Goal: Task Accomplishment & Management: Use online tool/utility

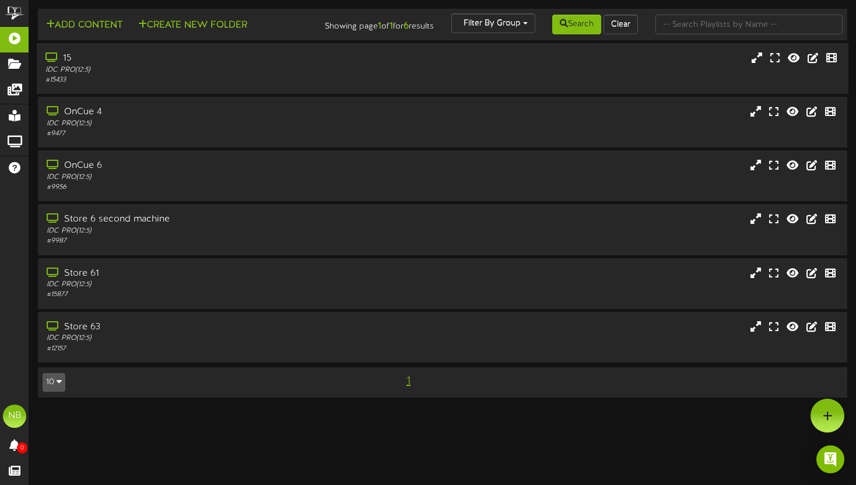
click at [278, 75] on div "IDC PRO ( 12:5 )" at bounding box center [206, 70] width 321 height 10
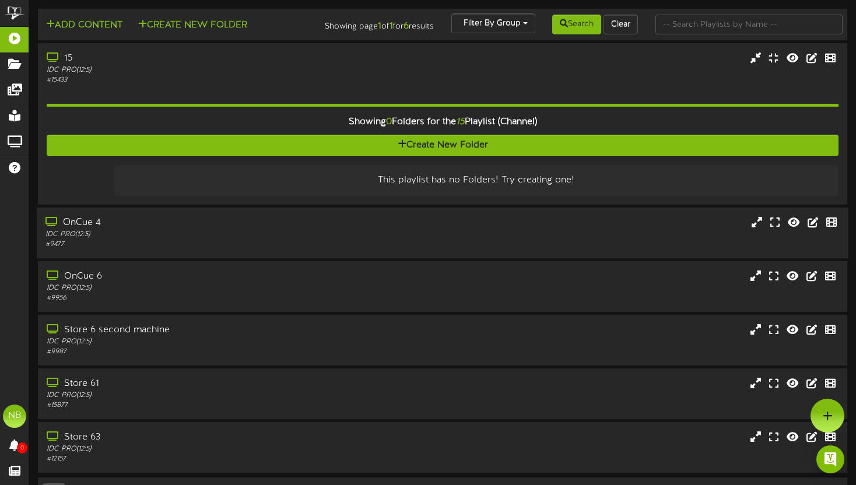
click at [389, 249] on div "OnCue 4 IDC PRO ( 12:5 ) # 9477" at bounding box center [443, 232] width 812 height 33
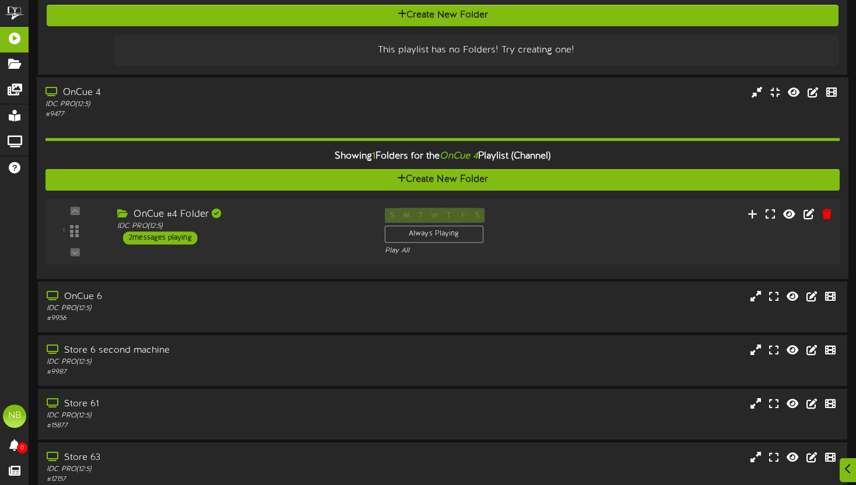
scroll to position [146, 0]
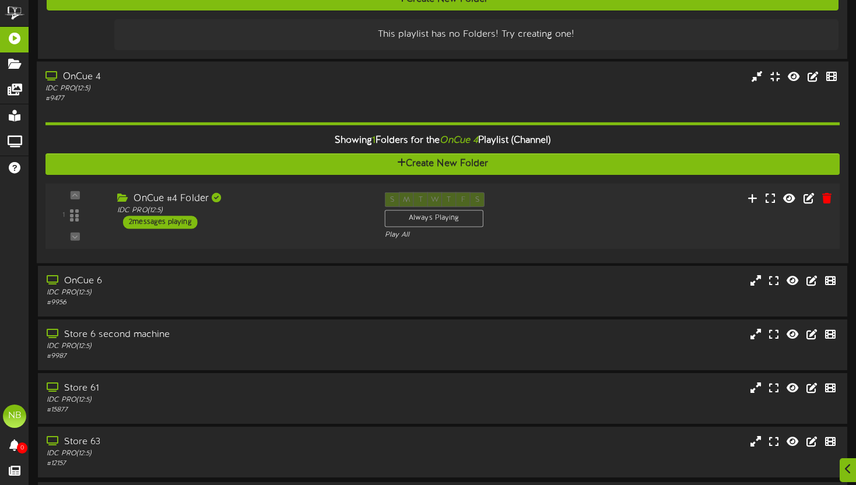
click at [321, 229] on div "OnCue #4 Folder IDC PRO ( 12:5 ) 2 messages playing" at bounding box center [243, 210] width 268 height 37
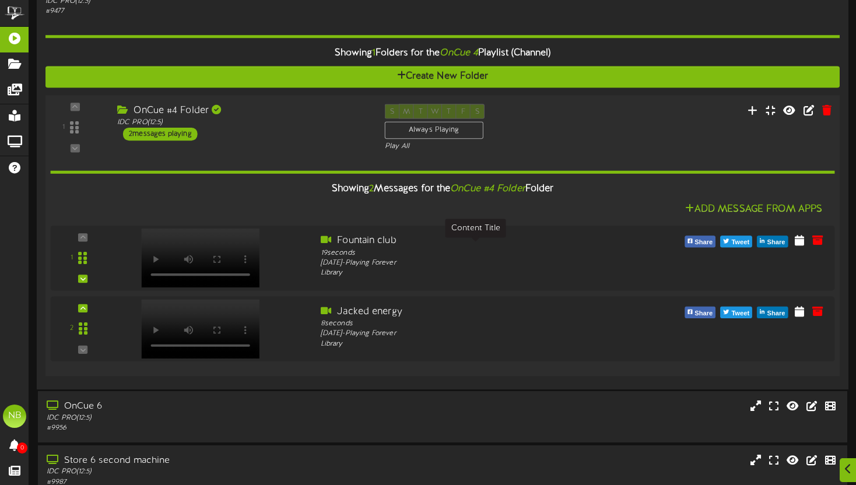
scroll to position [250, 0]
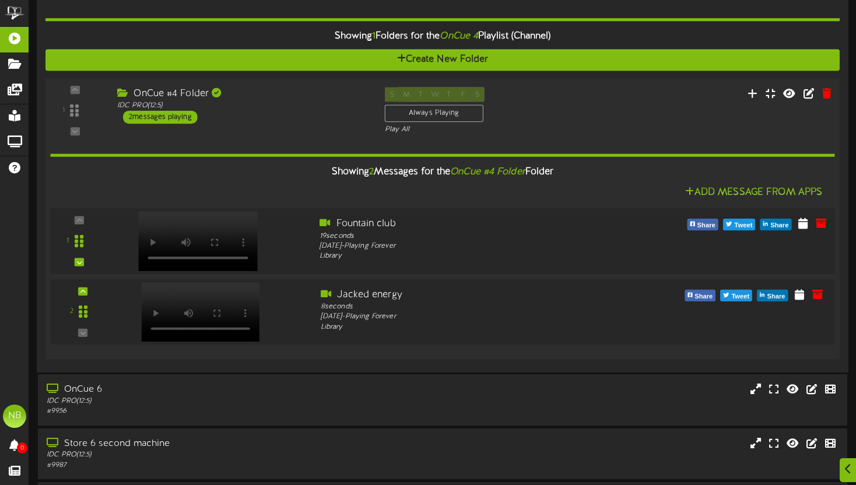
click at [174, 249] on div at bounding box center [196, 230] width 137 height 60
click at [290, 314] on div at bounding box center [212, 309] width 198 height 42
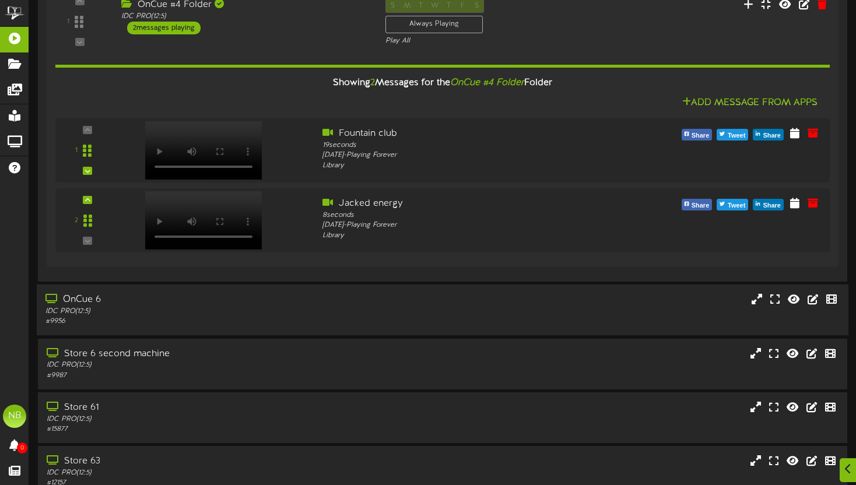
scroll to position [370, 0]
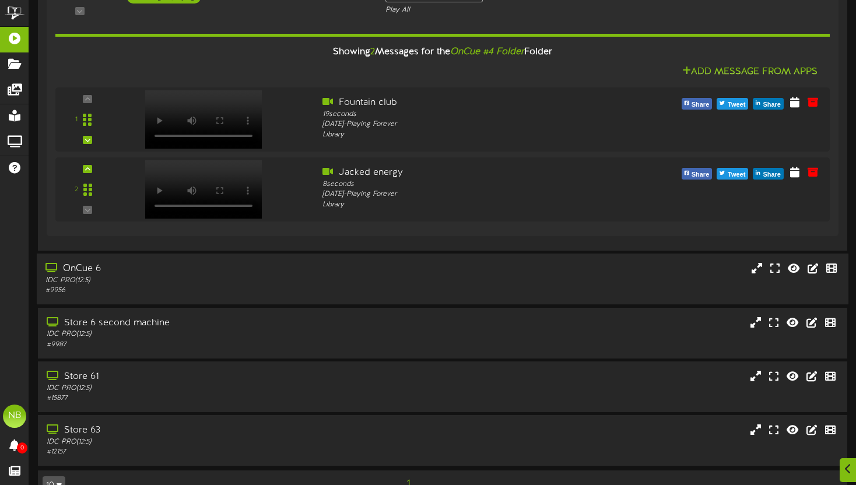
click at [268, 286] on div "IDC PRO ( 12:5 )" at bounding box center [206, 281] width 321 height 10
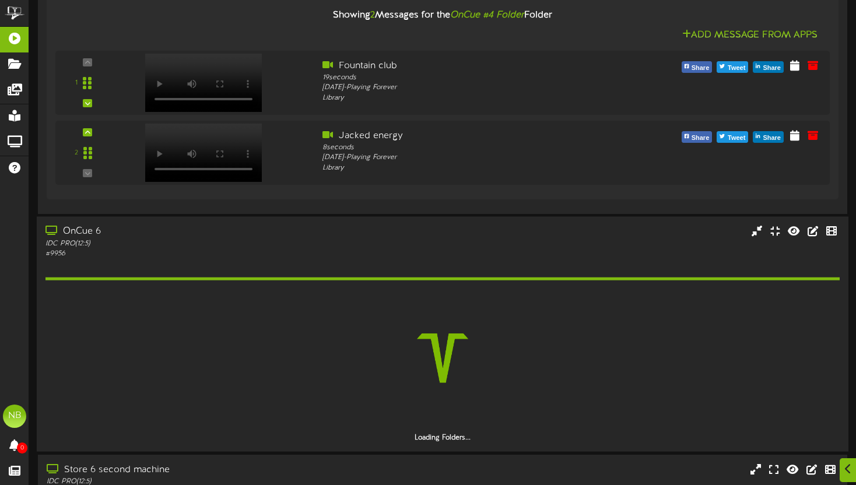
scroll to position [439, 0]
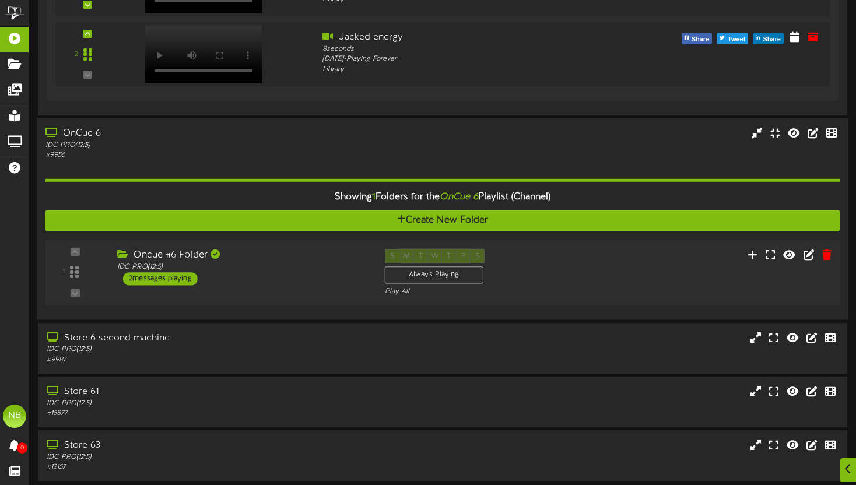
click at [275, 286] on div "Oncue #6 Folder IDC PRO ( 12:5 ) 2 messages playing" at bounding box center [243, 267] width 268 height 37
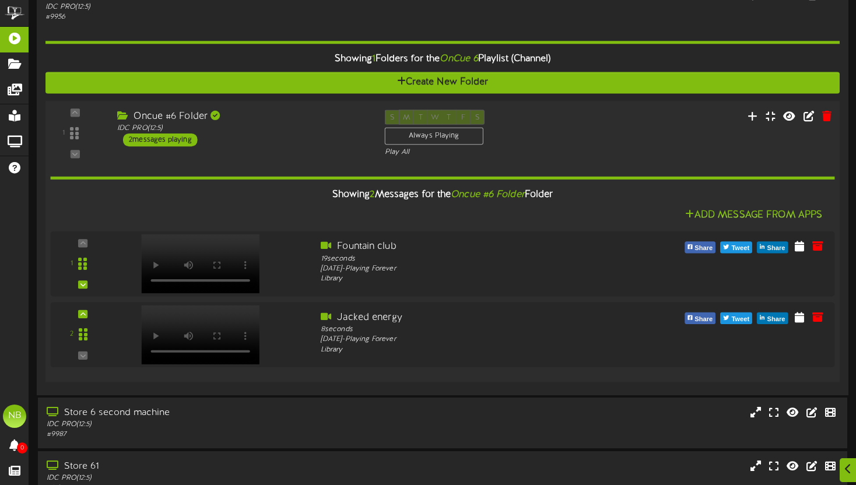
scroll to position [770, 0]
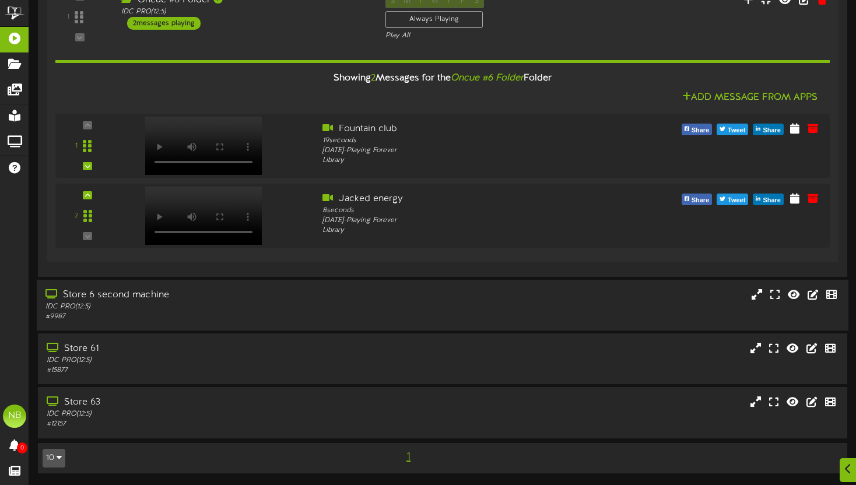
click at [251, 291] on div "Store 6 second machine" at bounding box center [206, 295] width 321 height 13
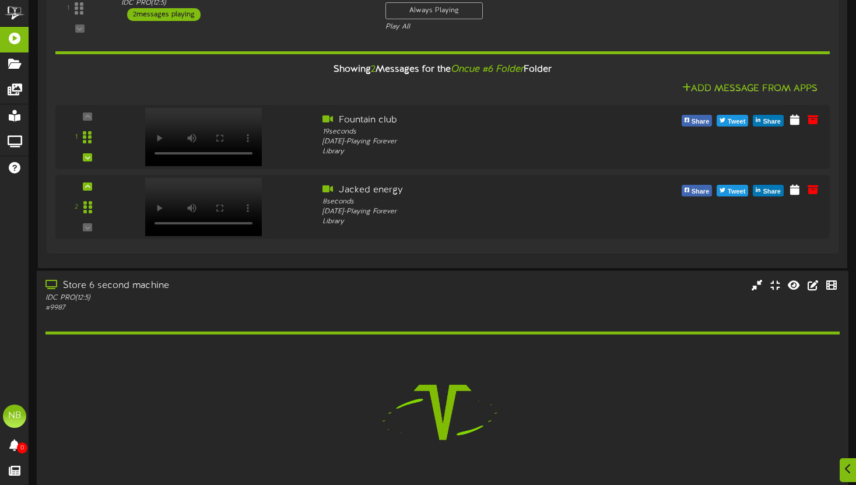
scroll to position [954, 0]
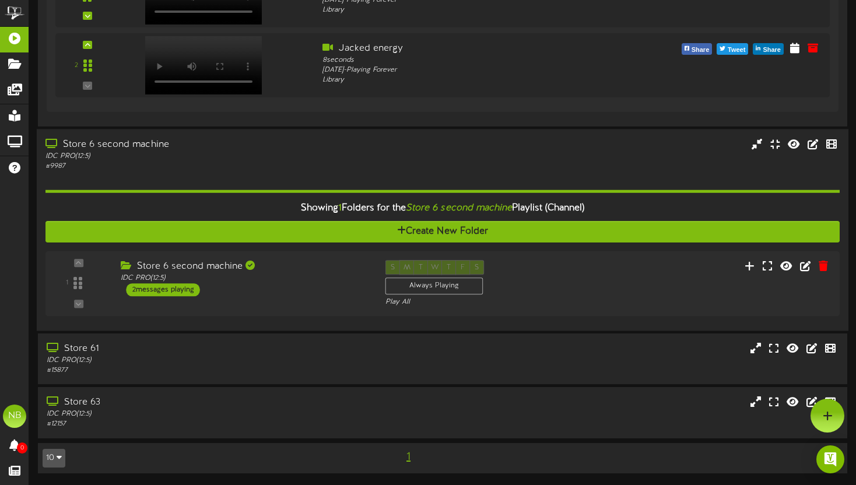
click at [256, 291] on div "Store 6 second machine IDC PRO ( 12:5 ) 2 messages playing" at bounding box center [243, 278] width 265 height 36
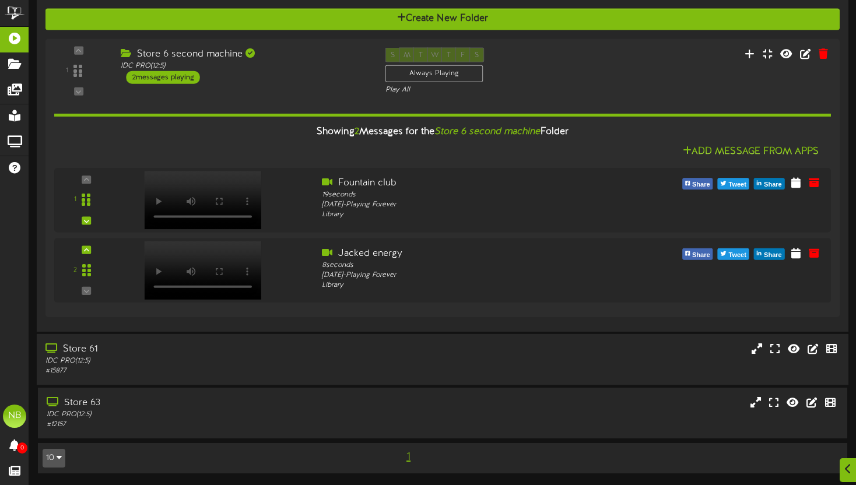
click at [256, 365] on div "IDC PRO ( 12:5 )" at bounding box center [206, 361] width 321 height 10
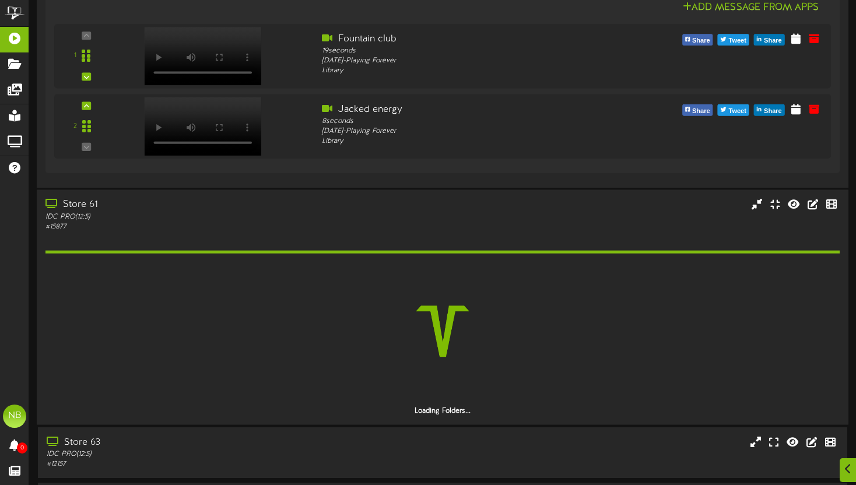
scroll to position [1317, 0]
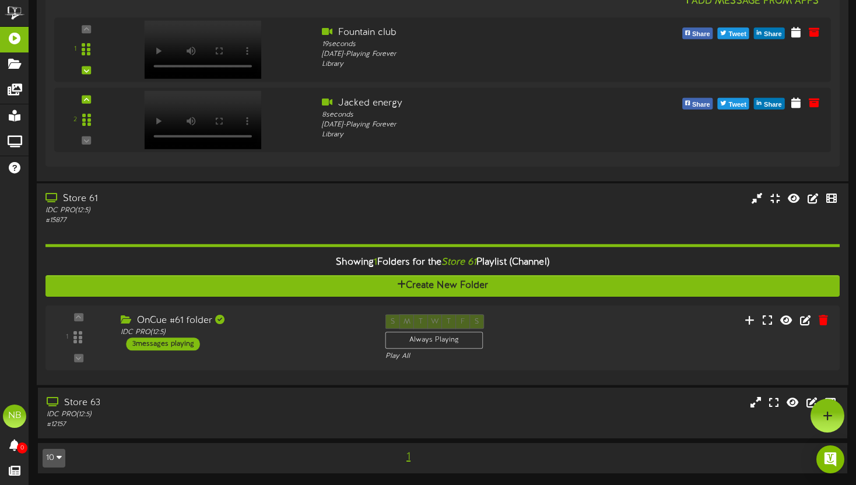
click at [265, 357] on div "1 IDC PRO" at bounding box center [443, 338] width 795 height 48
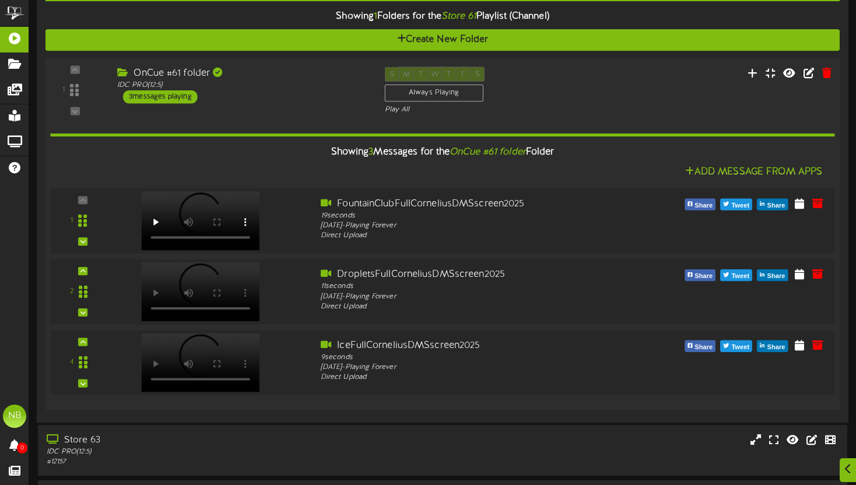
scroll to position [1567, 0]
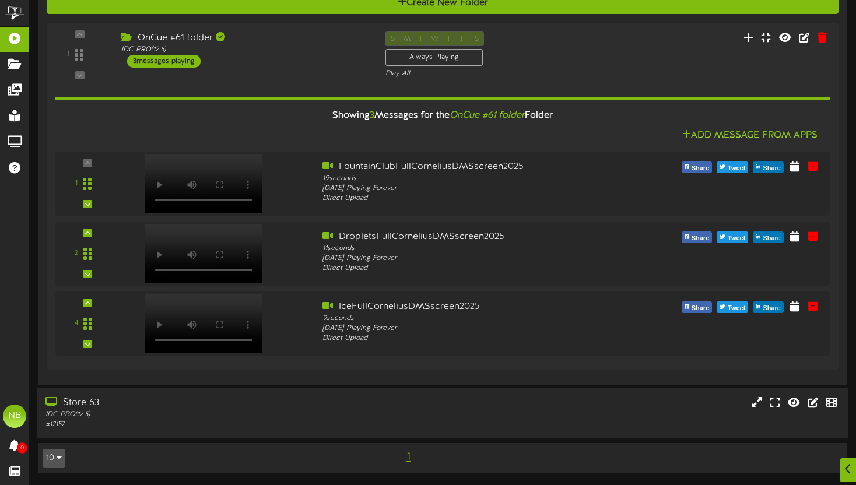
click at [297, 401] on div "Store 63" at bounding box center [206, 403] width 321 height 13
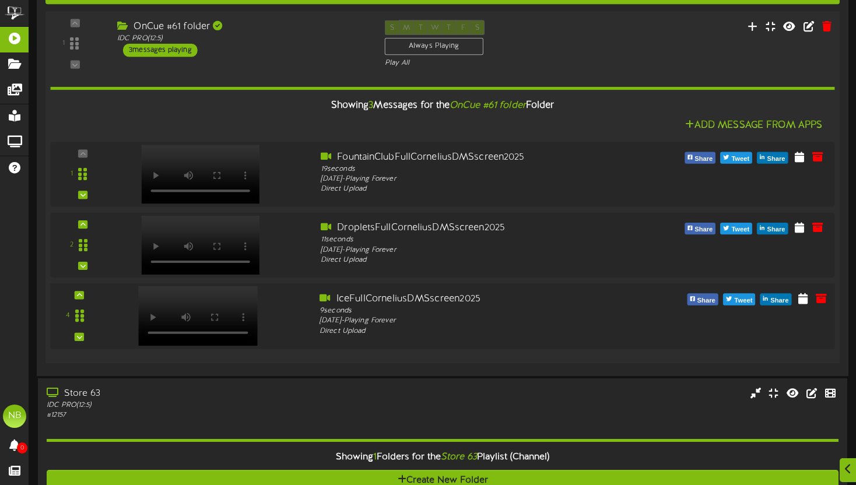
scroll to position [1718, 0]
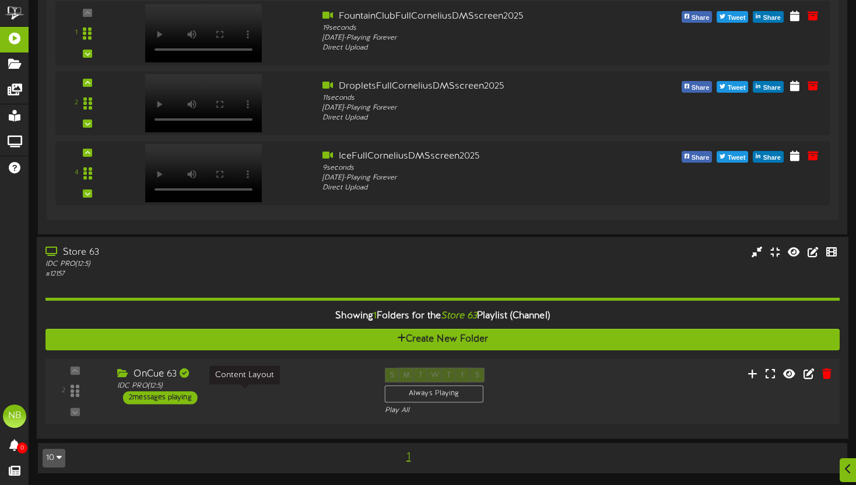
click at [279, 389] on div "IDC PRO ( 12:5 )" at bounding box center [242, 386] width 250 height 10
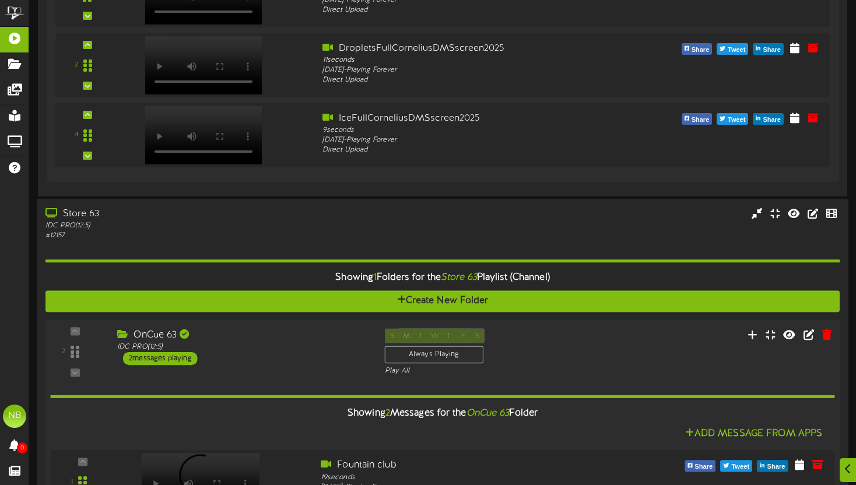
scroll to position [1534, 0]
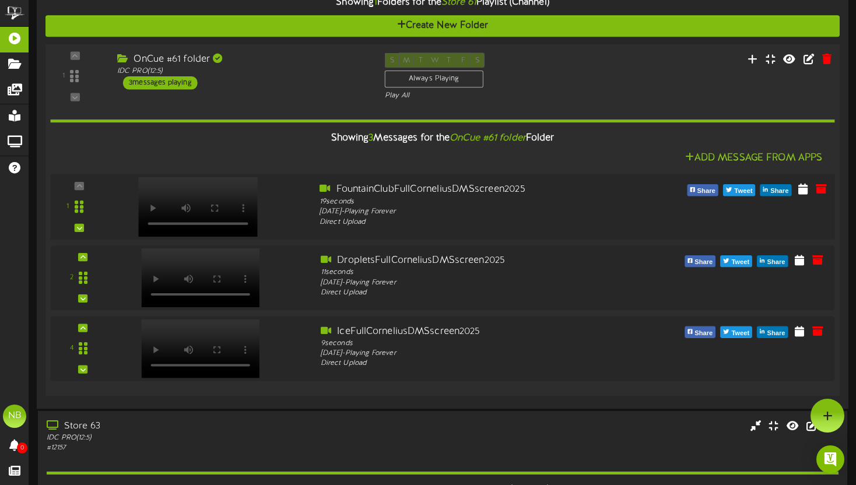
click at [244, 208] on div at bounding box center [196, 195] width 137 height 60
click at [241, 296] on div at bounding box center [196, 266] width 137 height 60
click at [195, 342] on div at bounding box center [196, 337] width 137 height 60
